Goal: Task Accomplishment & Management: Manage account settings

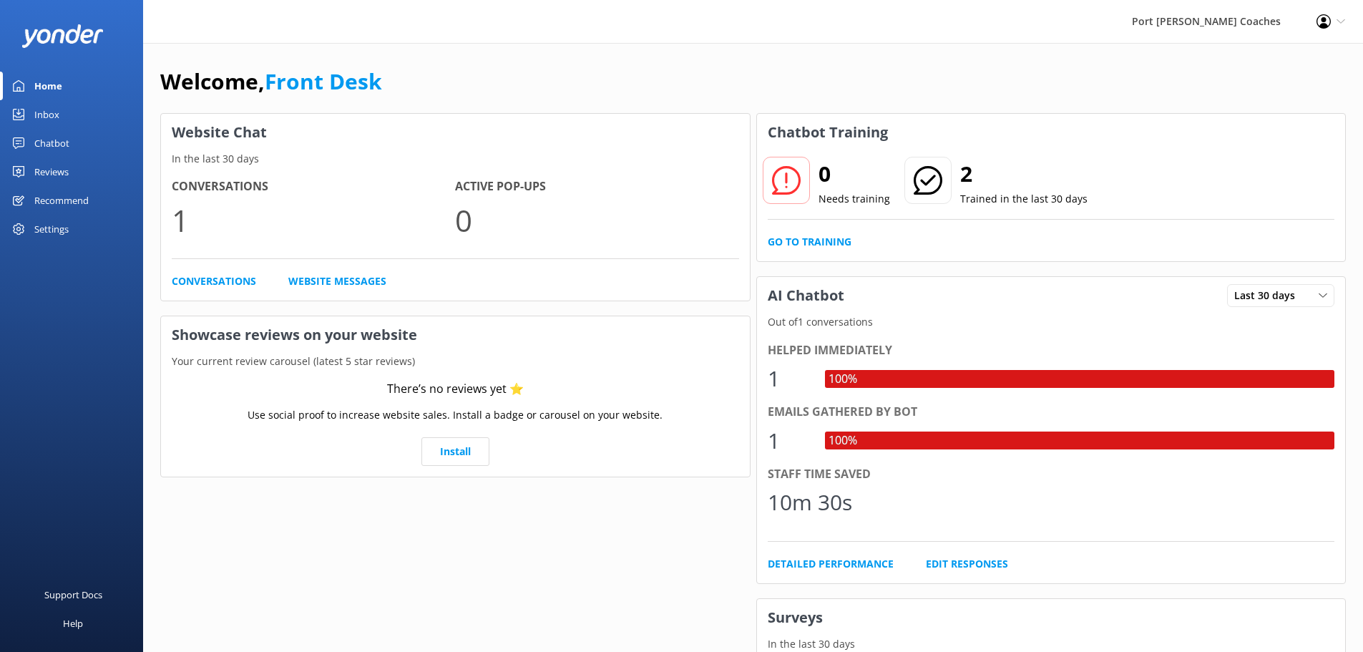
click at [1353, 32] on div "Profile Settings Logout" at bounding box center [1331, 21] width 64 height 43
click at [1292, 64] on link "Profile Settings" at bounding box center [1292, 62] width 143 height 36
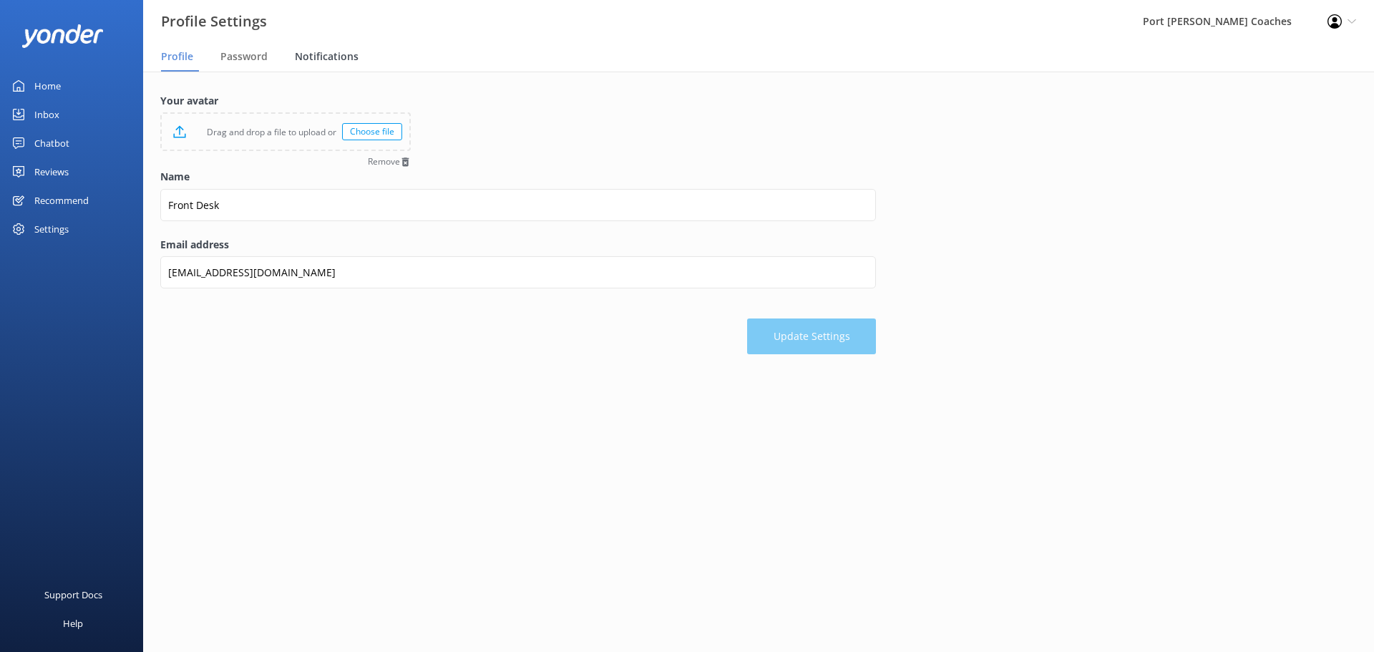
click at [325, 60] on span "Notifications" at bounding box center [327, 56] width 64 height 14
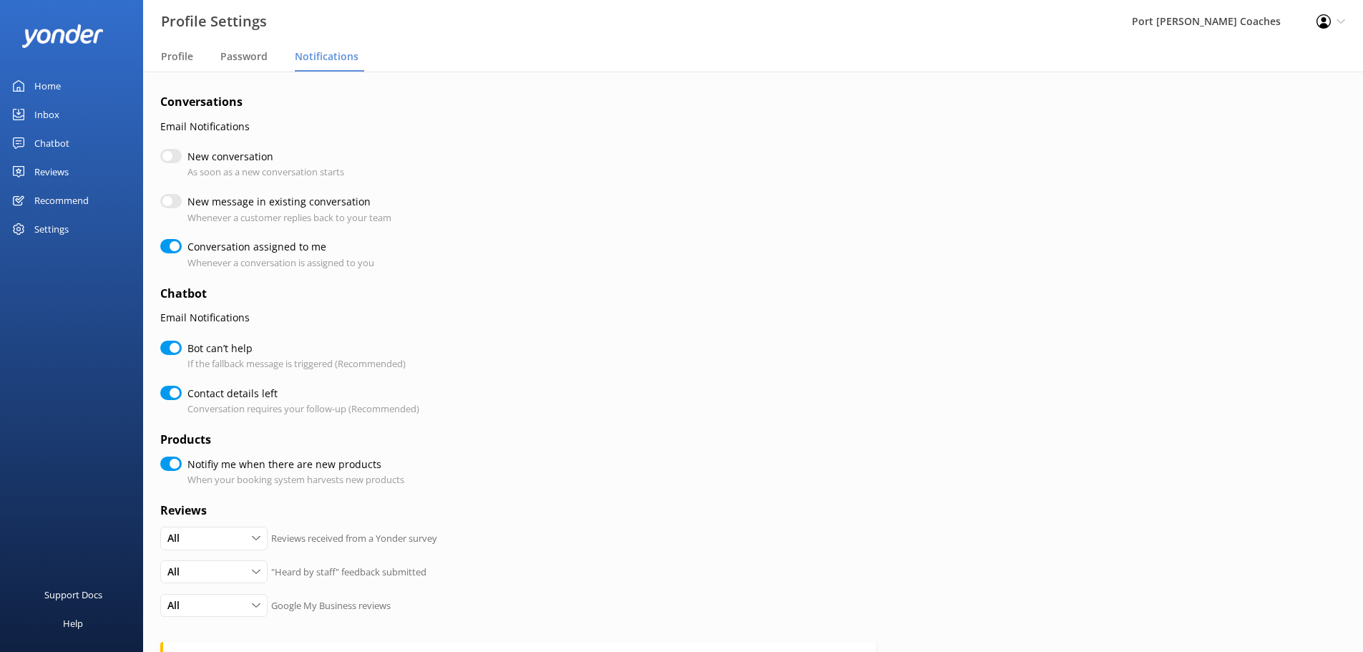
click at [165, 205] on input "New message in existing conversation" at bounding box center [170, 201] width 21 height 14
checkbox input "true"
click at [157, 202] on div "Conversations Email Notifications New conversation As soon as a new conversatio…" at bounding box center [753, 469] width 1220 height 795
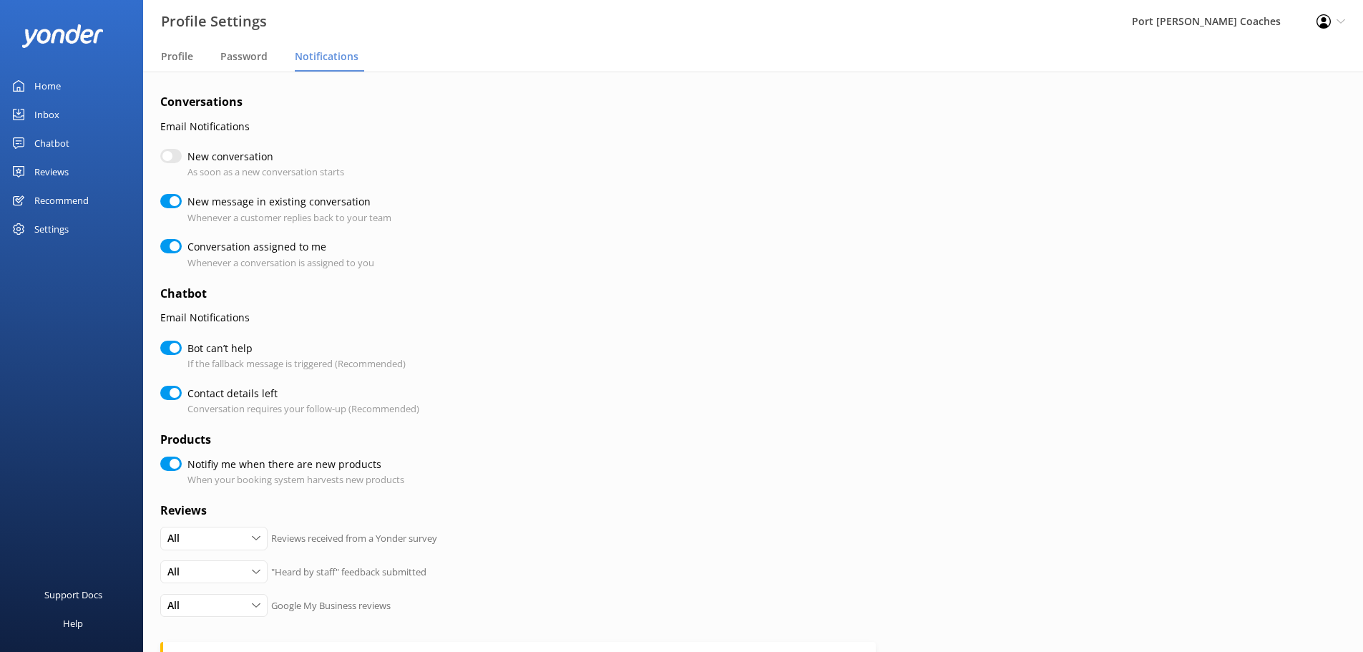
click at [164, 203] on input "New message in existing conversation" at bounding box center [170, 201] width 21 height 14
checkbox input "false"
checkbox input "true"
drag, startPoint x: 202, startPoint y: 157, endPoint x: 286, endPoint y: 174, distance: 85.3
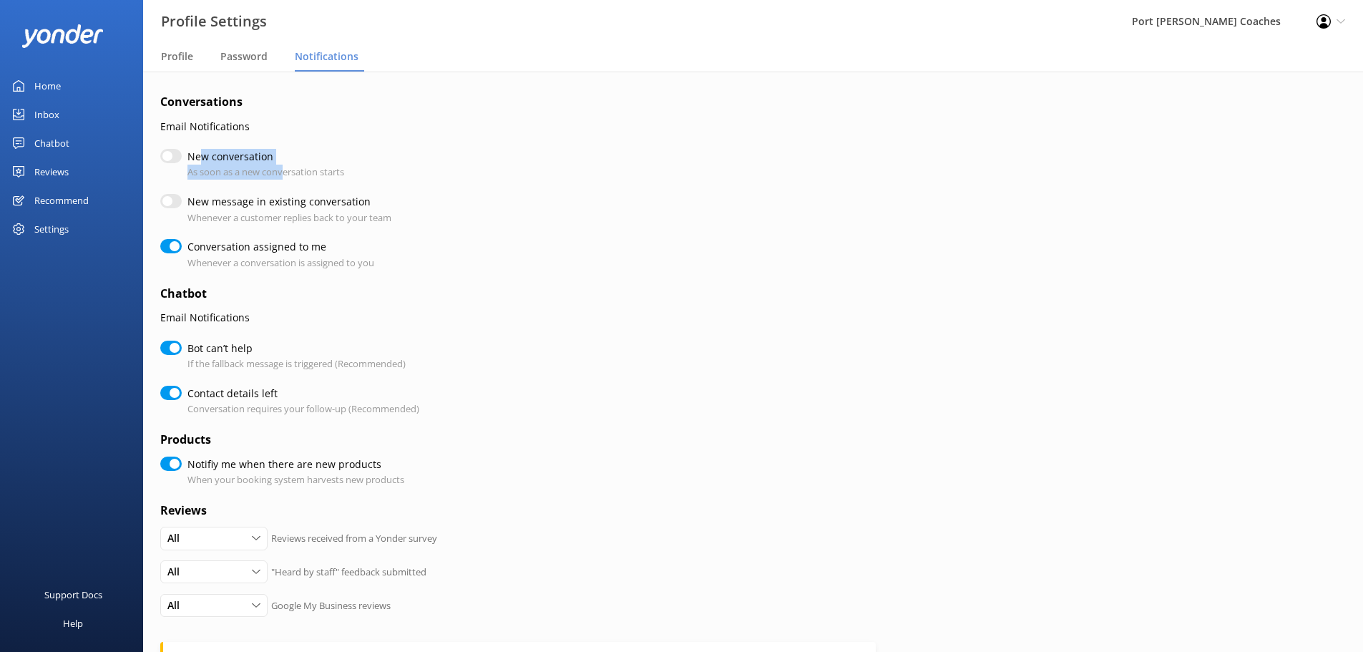
click at [286, 174] on div "New conversation As soon as a new conversation starts" at bounding box center [265, 164] width 157 height 31
drag, startPoint x: 229, startPoint y: 200, endPoint x: 295, endPoint y: 220, distance: 69.7
click at [295, 220] on div "New message in existing conversation Whenever a customer replies back to your t…" at bounding box center [289, 209] width 204 height 31
click at [376, 133] on p "Email Notifications" at bounding box center [517, 127] width 715 height 16
click at [208, 169] on p "As soon as a new conversation starts" at bounding box center [265, 172] width 157 height 15
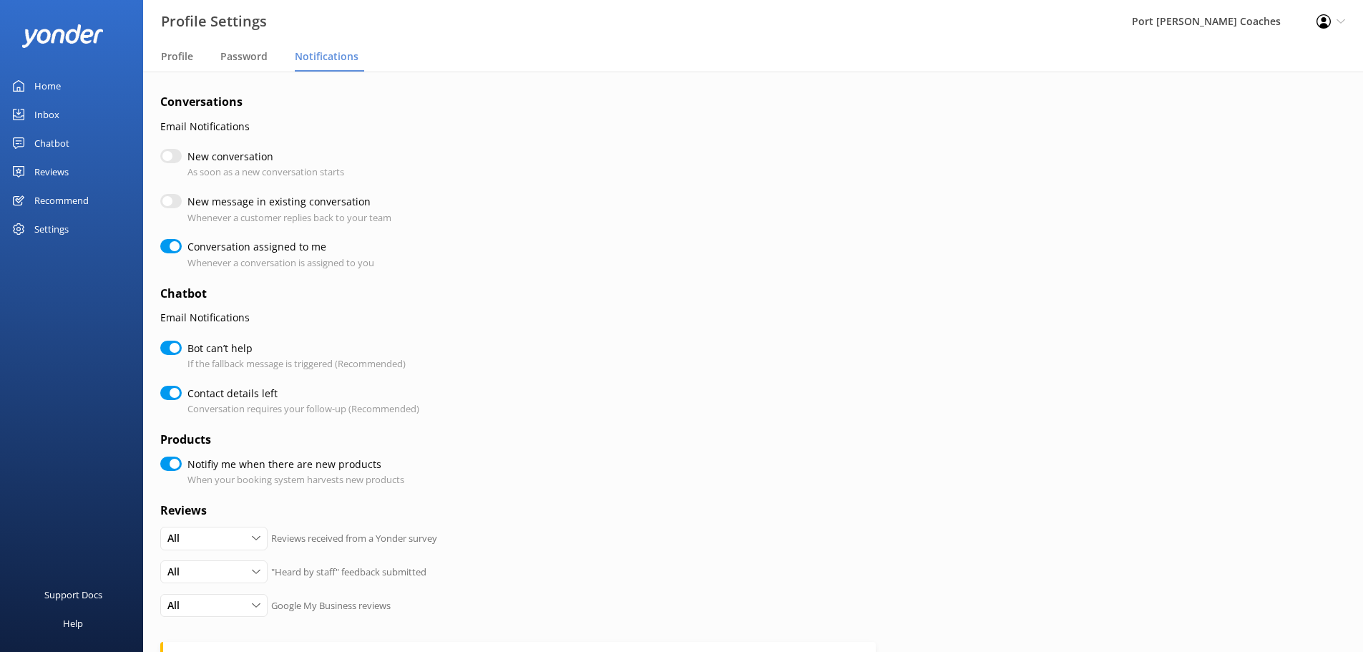
click at [232, 207] on label "New message in existing conversation" at bounding box center [285, 202] width 197 height 16
click at [182, 207] on input "New message in existing conversation" at bounding box center [170, 201] width 21 height 14
checkbox input "true"
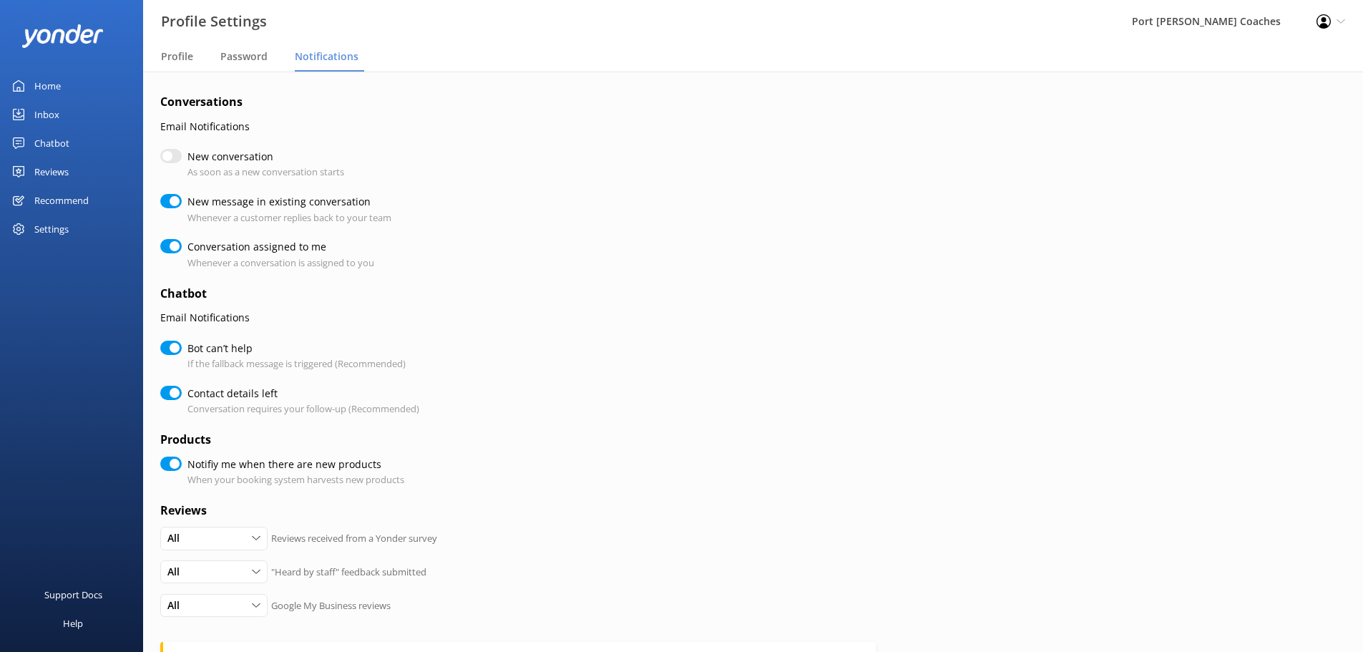
click at [175, 200] on input "New message in existing conversation" at bounding box center [170, 201] width 21 height 14
checkbox input "false"
checkbox input "true"
click at [1329, 22] on icon at bounding box center [1323, 21] width 14 height 14
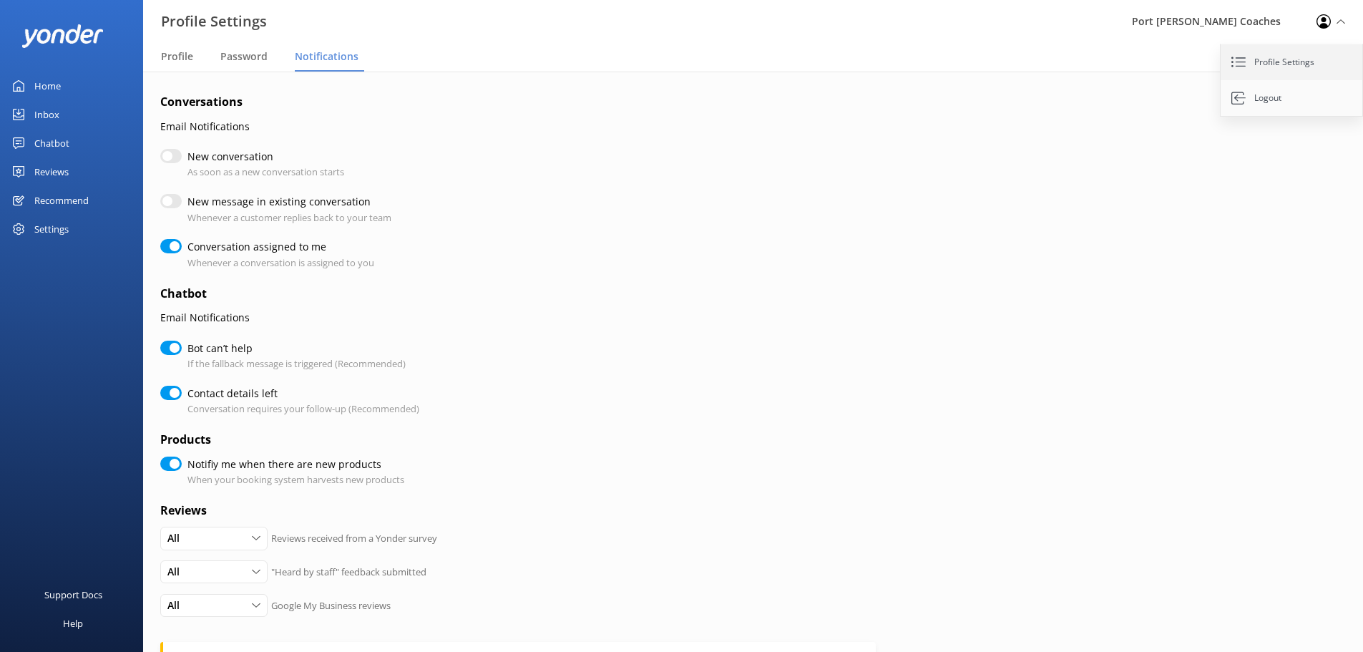
click at [1265, 71] on link "Profile Settings" at bounding box center [1292, 62] width 143 height 36
click at [1336, 21] on icon at bounding box center [1340, 21] width 9 height 9
click at [1271, 92] on link "Logout" at bounding box center [1292, 98] width 143 height 36
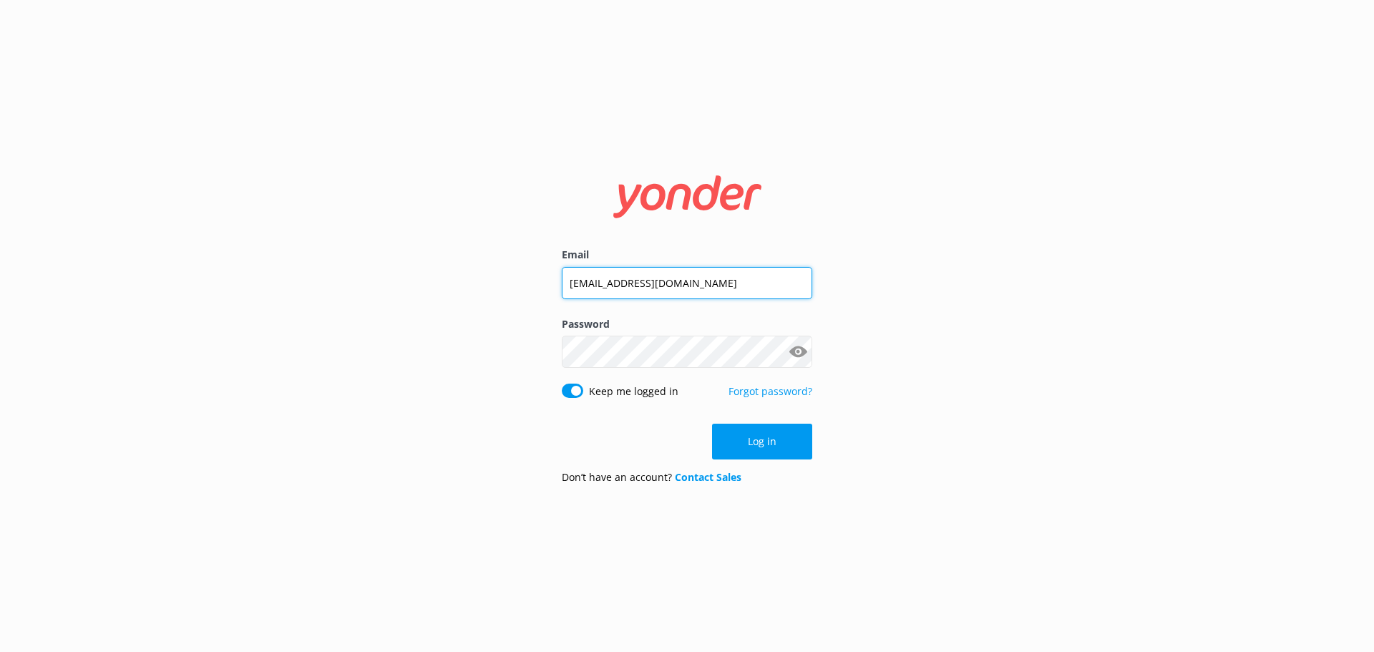
drag, startPoint x: 697, startPoint y: 278, endPoint x: 673, endPoint y: 288, distance: 25.9
click at [697, 278] on input "[EMAIL_ADDRESS][DOMAIN_NAME]" at bounding box center [687, 283] width 250 height 32
type input "[EMAIL_ADDRESS][DOMAIN_NAME]"
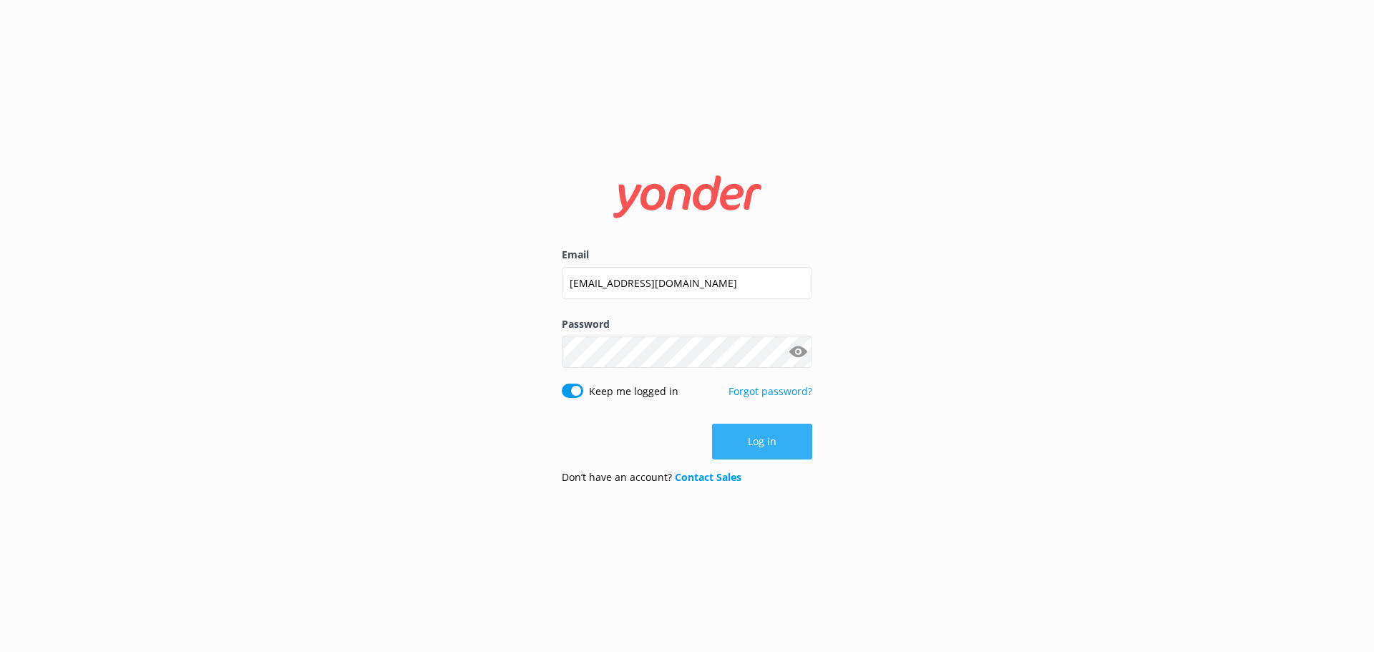
click at [754, 439] on button "Log in" at bounding box center [762, 442] width 100 height 36
